Goal: Task Accomplishment & Management: Complete application form

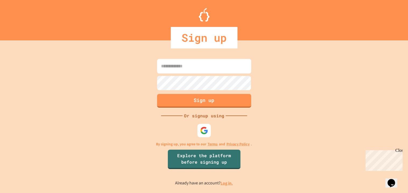
click at [214, 64] on input at bounding box center [204, 66] width 94 height 15
click at [204, 136] on div at bounding box center [204, 130] width 13 height 13
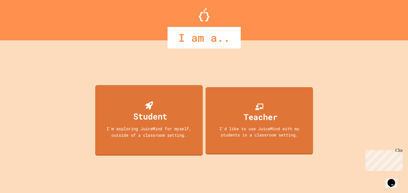
click at [145, 133] on div "I'm exploring JuiceMind for myself, outside of a classroom setting." at bounding box center [148, 131] width 97 height 13
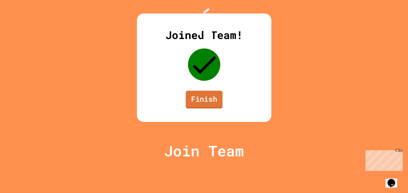
click at [202, 108] on link "Finish" at bounding box center [204, 100] width 37 height 18
